Goal: Transaction & Acquisition: Purchase product/service

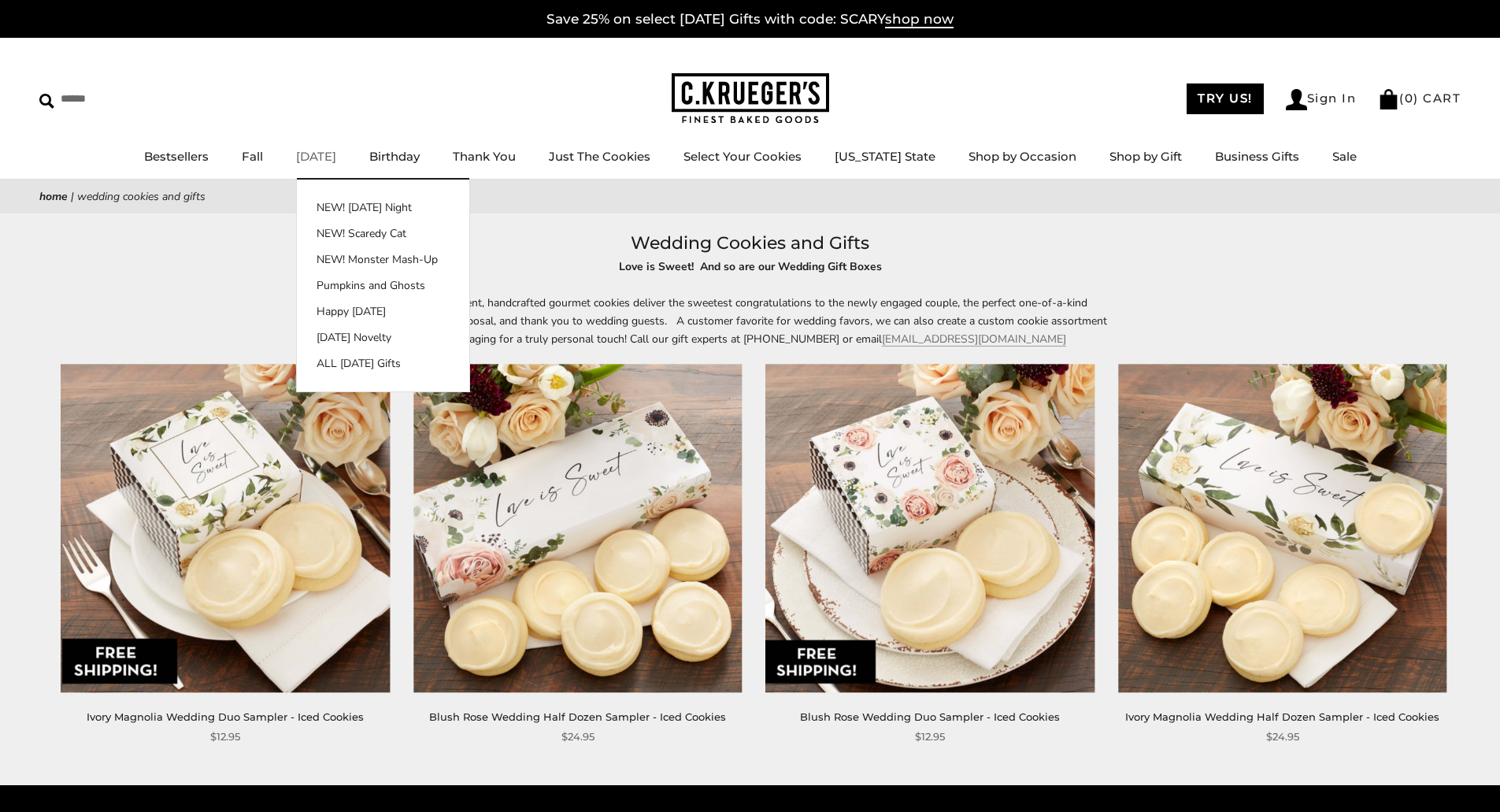
click at [335, 156] on link "[DATE]" at bounding box center [316, 156] width 40 height 15
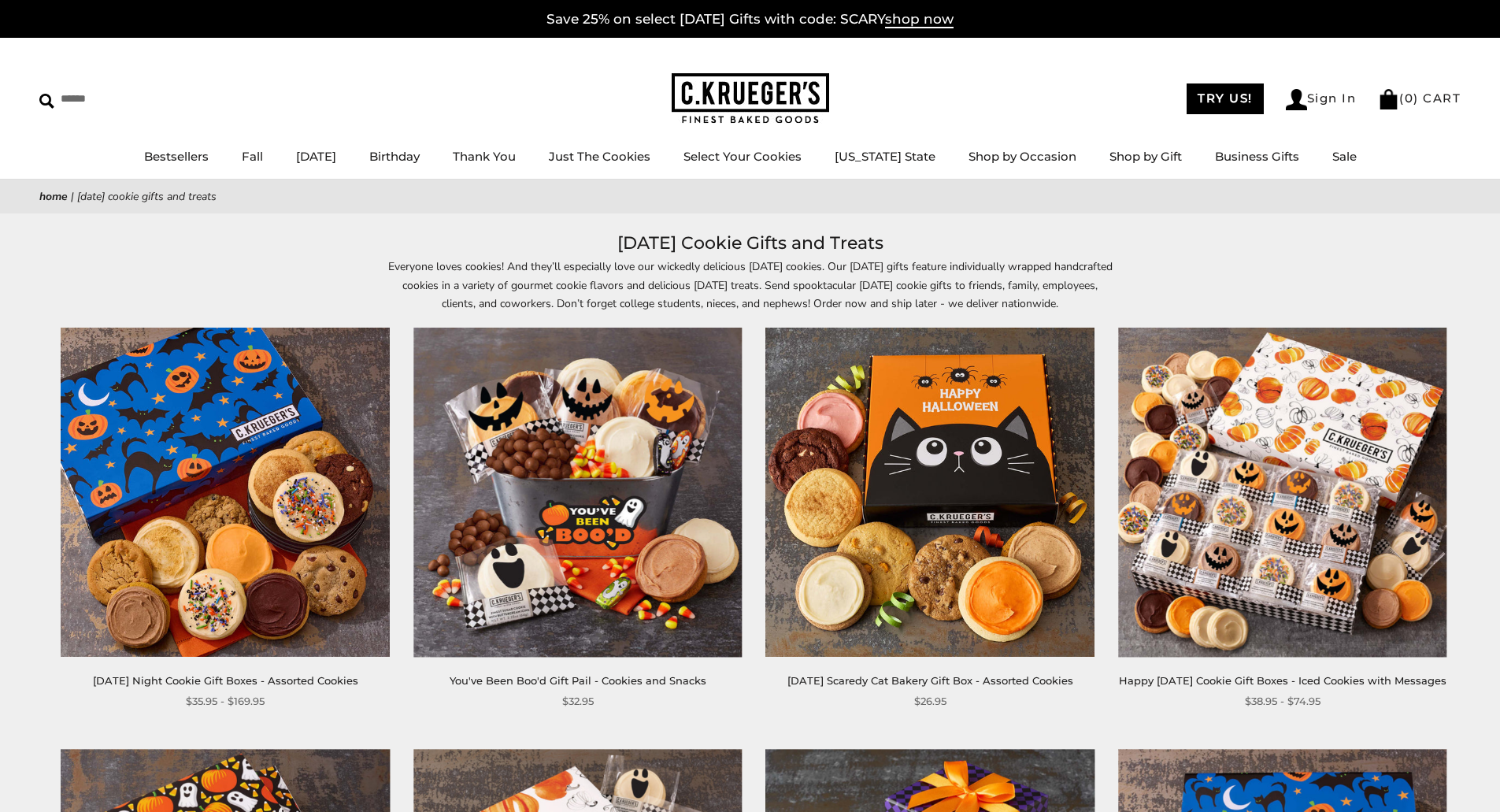
click at [640, 531] on img at bounding box center [578, 492] width 328 height 328
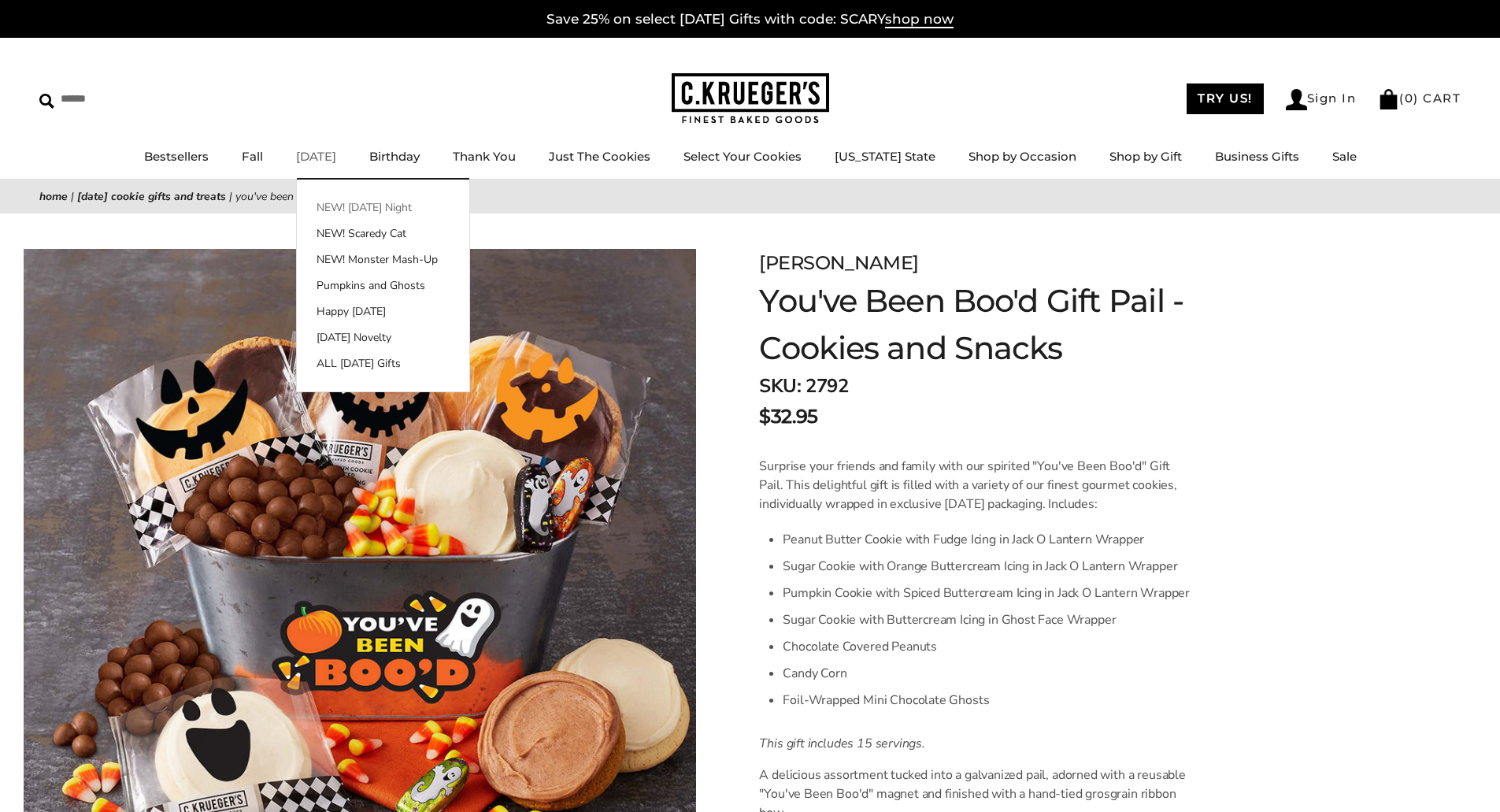
click at [376, 205] on link "NEW! [DATE] Night" at bounding box center [383, 207] width 173 height 16
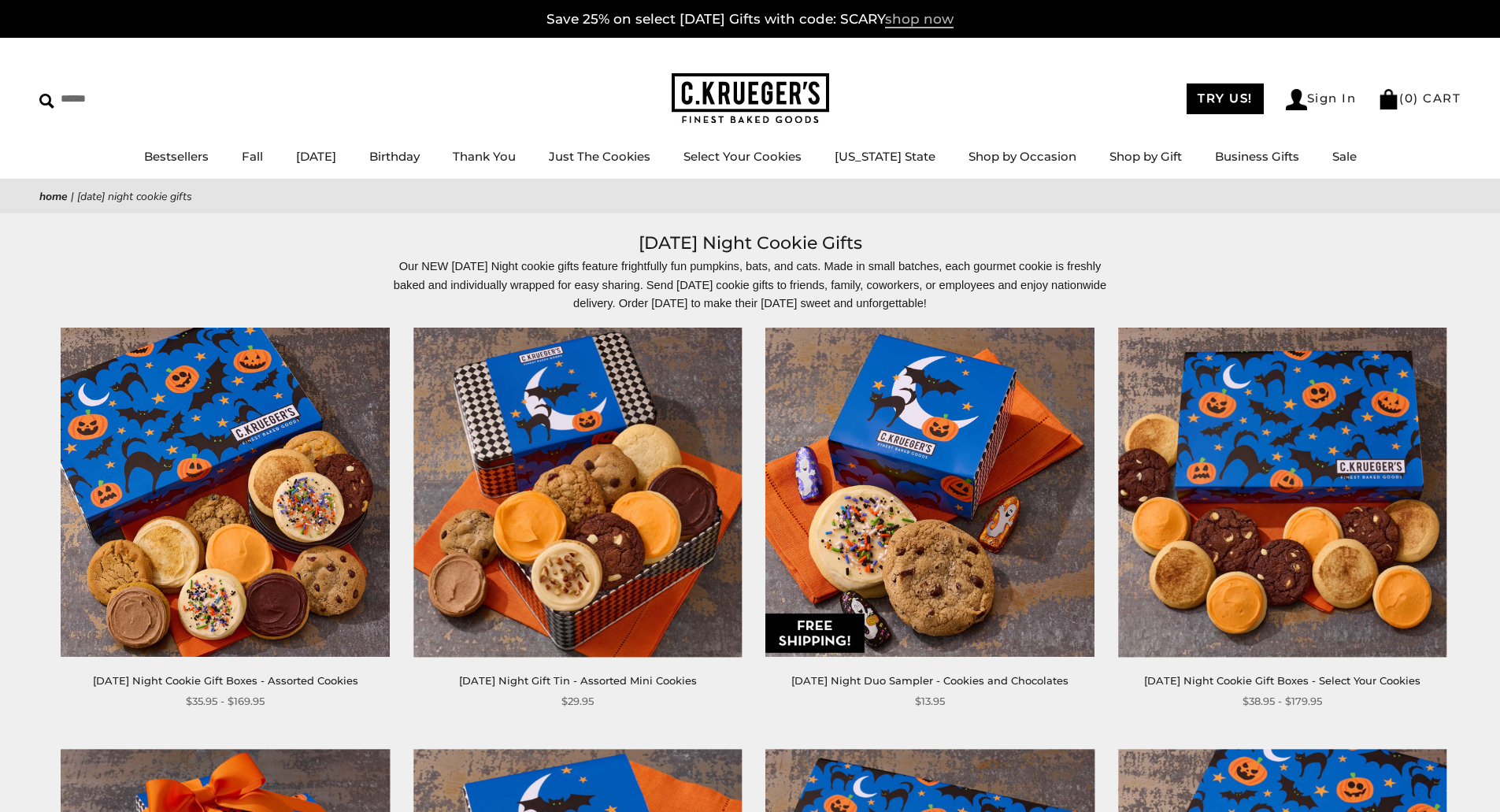
click at [941, 19] on span "shop now" at bounding box center [919, 19] width 68 height 17
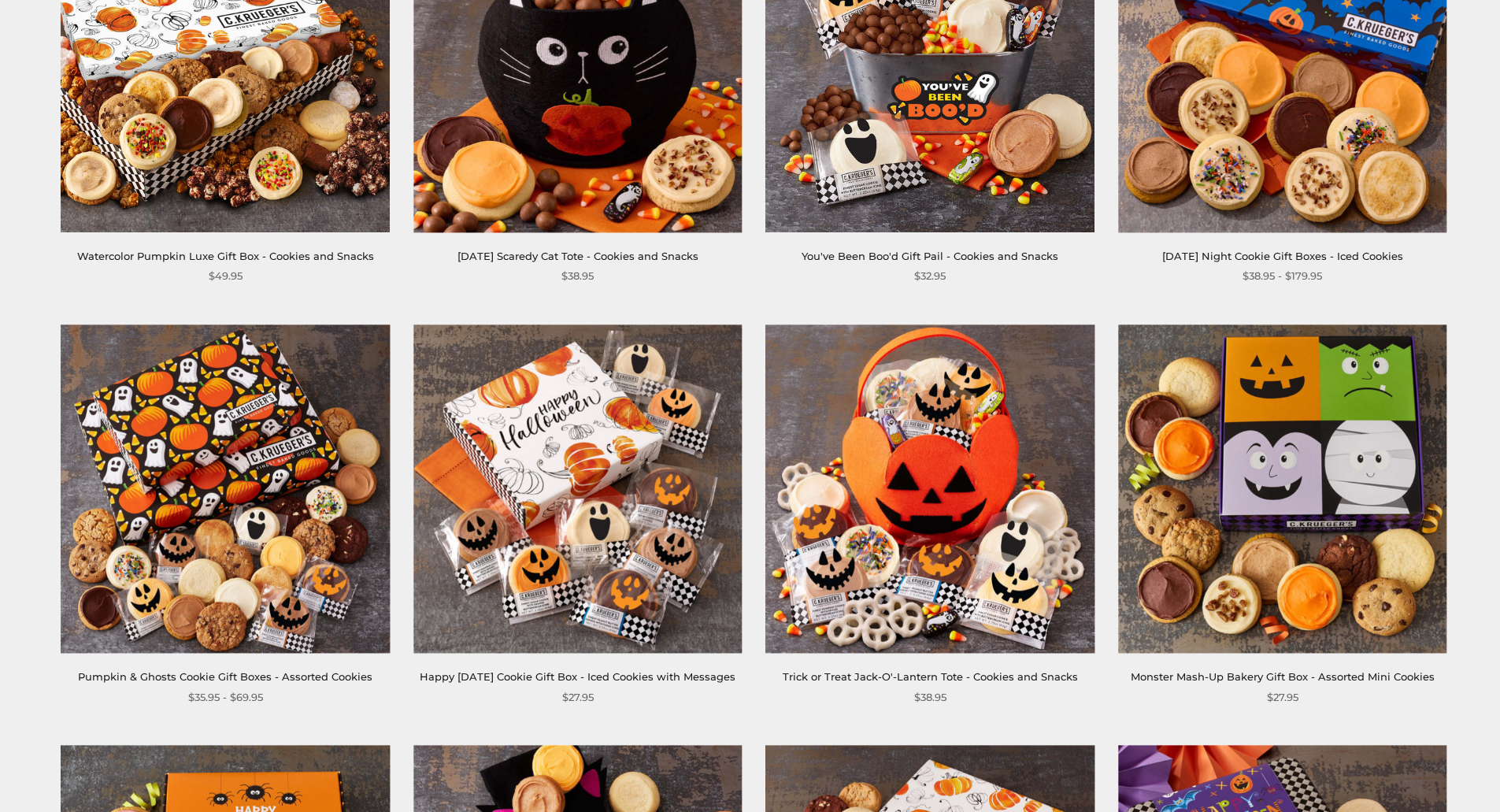
scroll to position [394, 0]
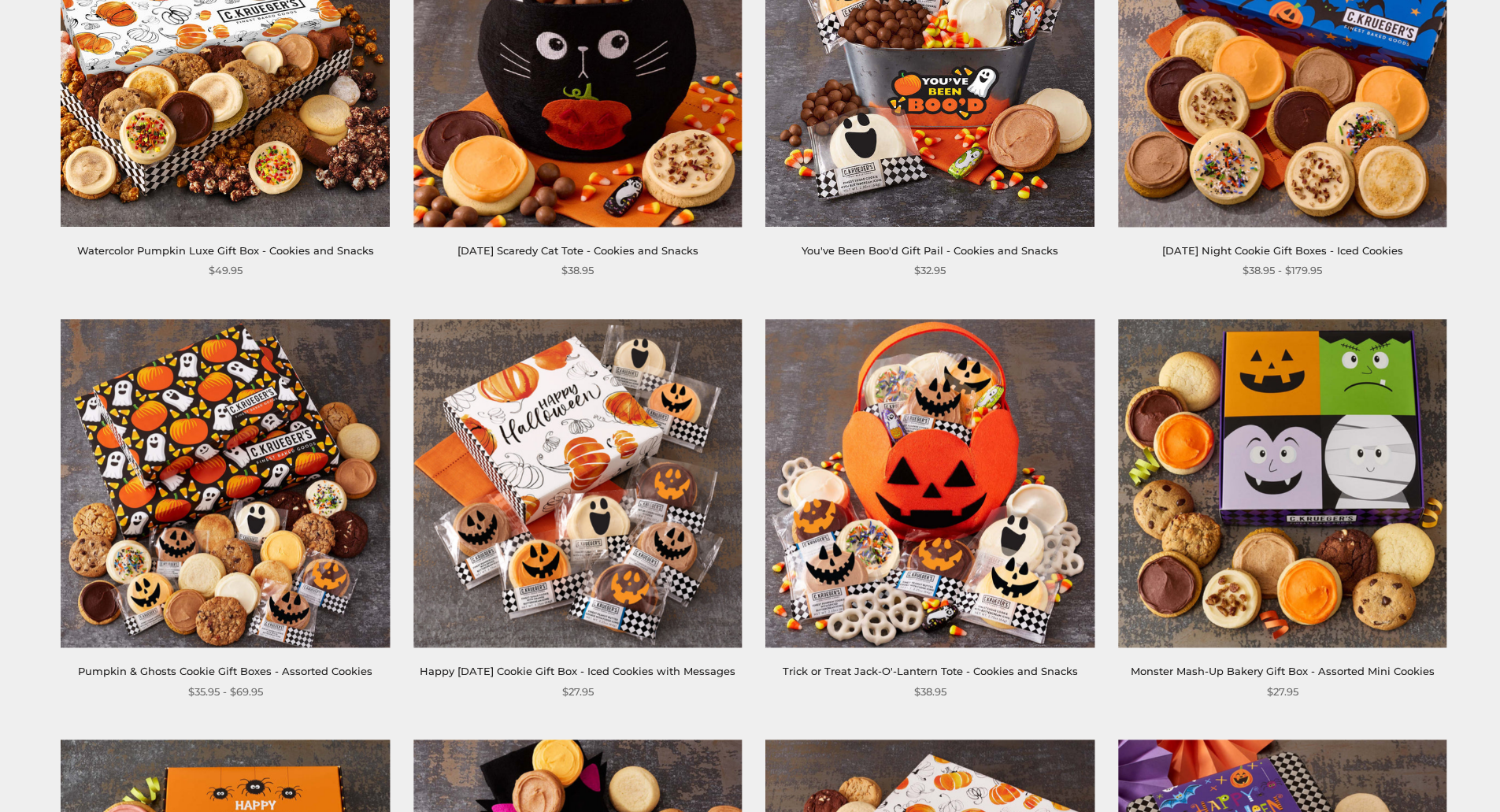
click at [951, 448] on img at bounding box center [930, 483] width 328 height 328
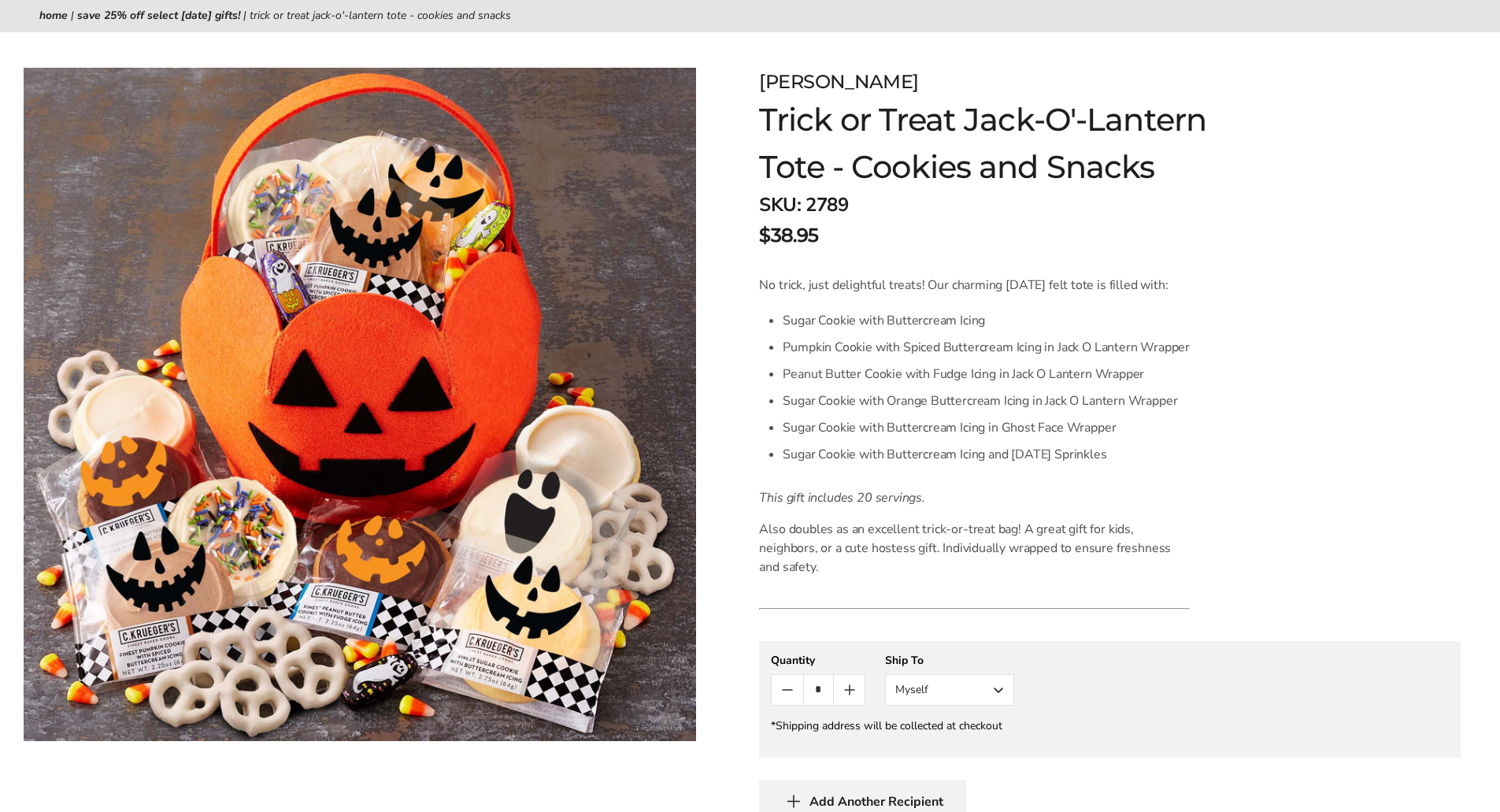
scroll to position [177, 0]
